Goal: Information Seeking & Learning: Learn about a topic

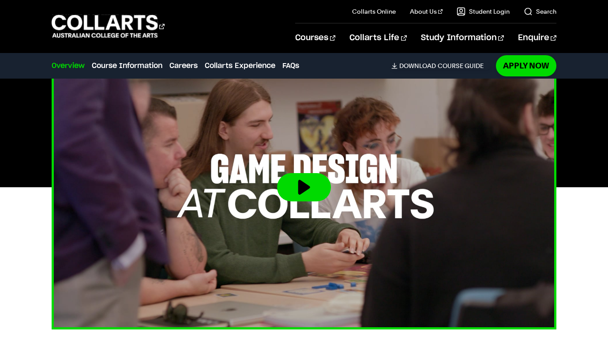
click at [306, 184] on button at bounding box center [304, 187] width 54 height 28
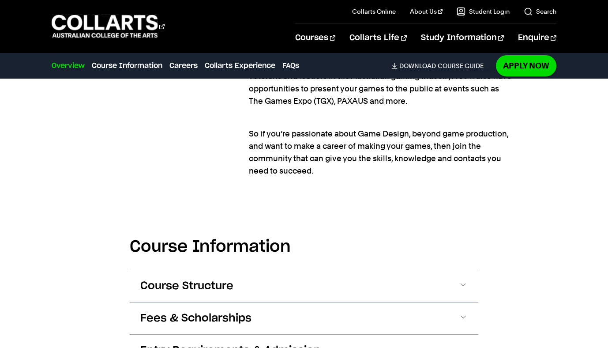
scroll to position [1085, 0]
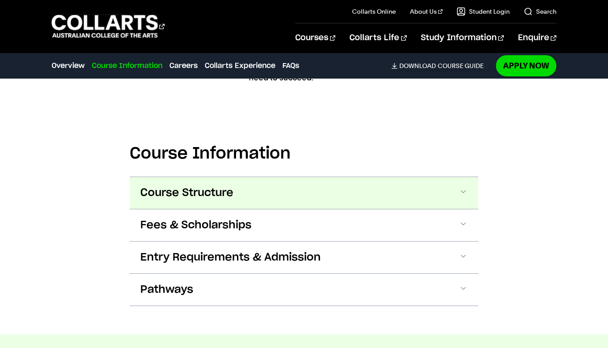
click at [180, 188] on span "Course Structure" at bounding box center [186, 193] width 93 height 14
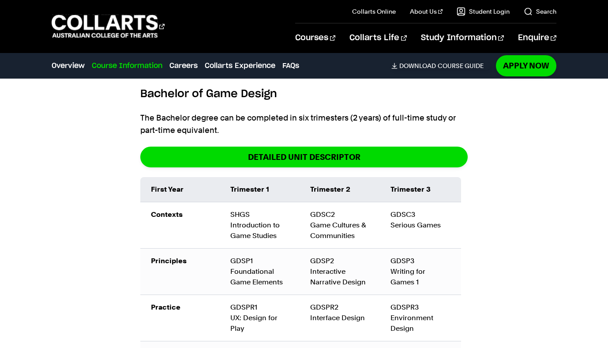
scroll to position [1306, 0]
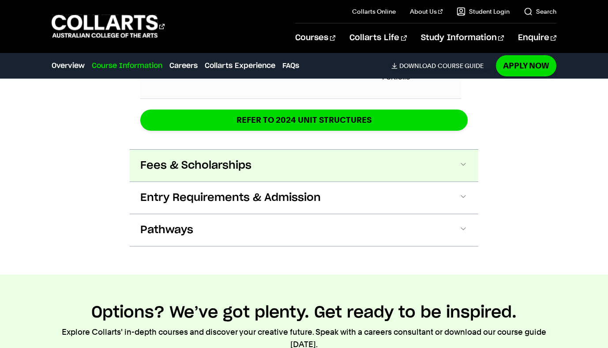
click at [178, 154] on button "Fees & Scholarships" at bounding box center [304, 166] width 349 height 32
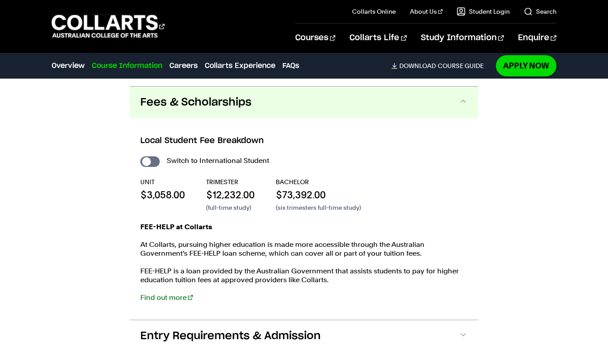
scroll to position [1974, 0]
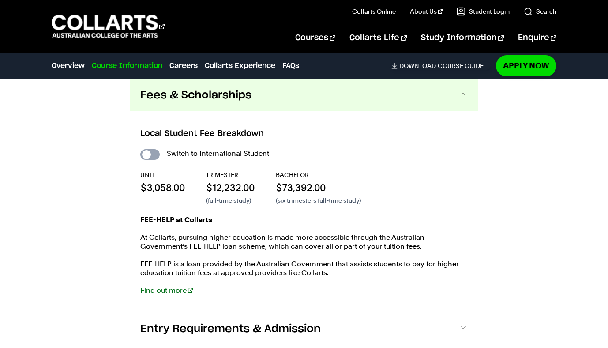
click at [154, 156] on input "International Student" at bounding box center [149, 154] width 19 height 11
checkbox input "true"
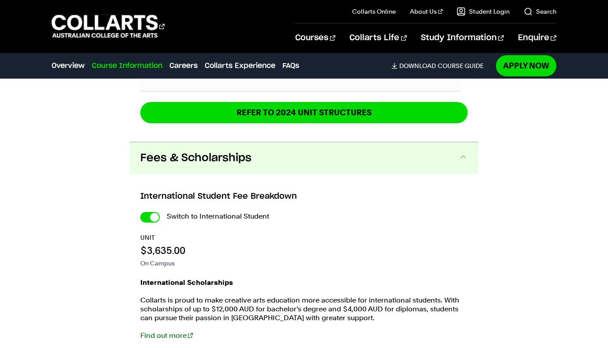
scroll to position [2164, 0]
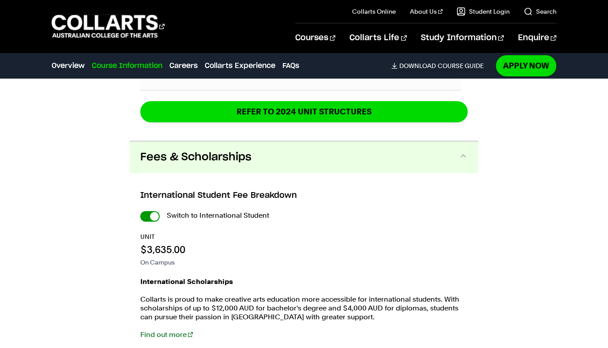
click at [143, 215] on input "International Student" at bounding box center [149, 216] width 19 height 11
checkbox input "false"
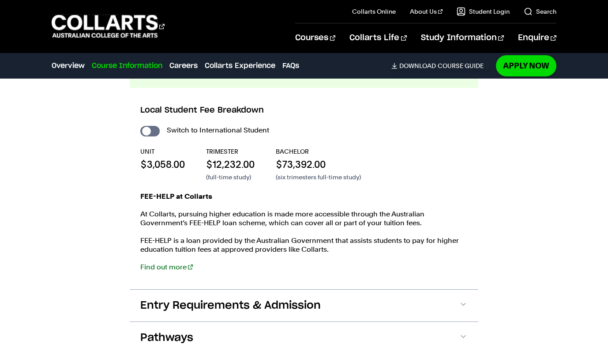
scroll to position [2001, 0]
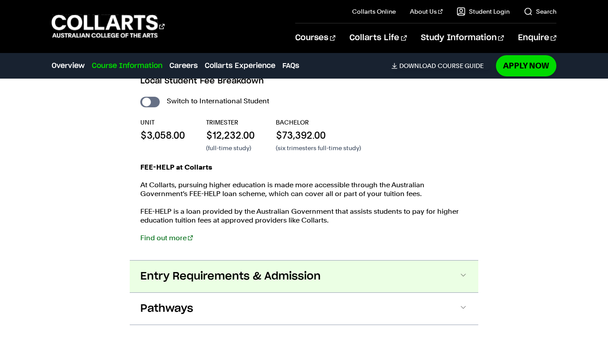
click at [278, 278] on span "Entry Requirements & Admission" at bounding box center [230, 276] width 180 height 14
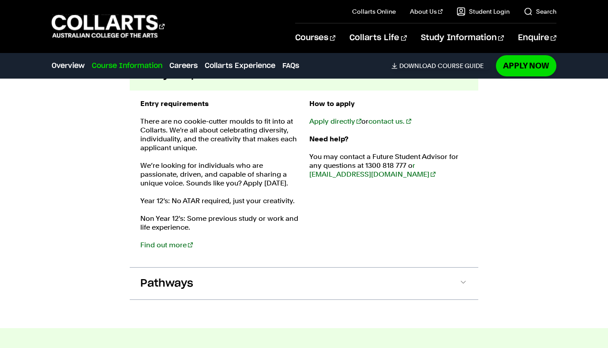
scroll to position [2235, 0]
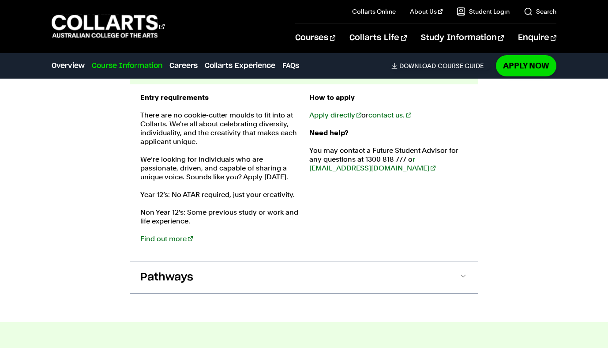
click at [156, 246] on div "Entry requirements There are no cookie-cutter moulds to fit into at Collarts. W…" at bounding box center [219, 172] width 158 height 159
click at [156, 241] on link "Find out more" at bounding box center [166, 238] width 53 height 8
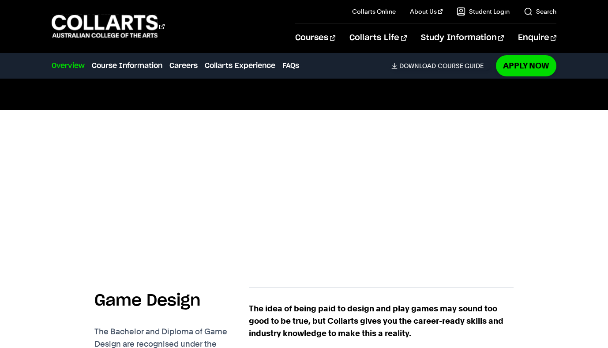
scroll to position [0, 0]
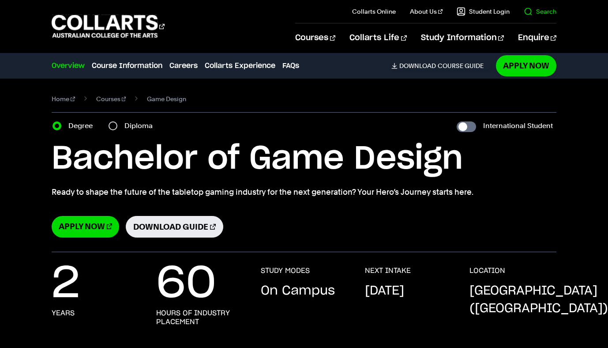
click at [528, 8] on link "Search" at bounding box center [540, 11] width 33 height 9
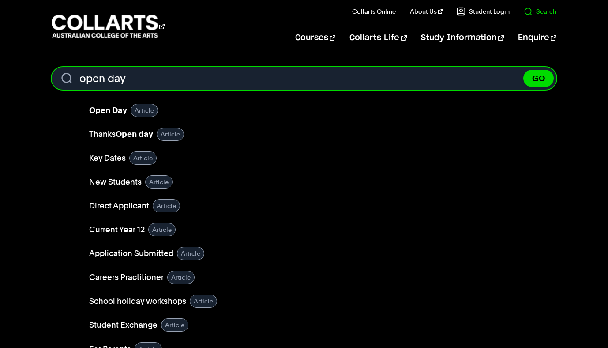
type input "open day"
click at [523, 70] on button "GO" at bounding box center [538, 78] width 30 height 17
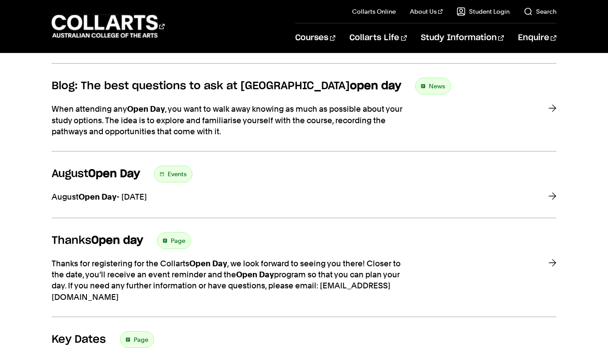
scroll to position [244, 0]
